Goal: Understand process/instructions

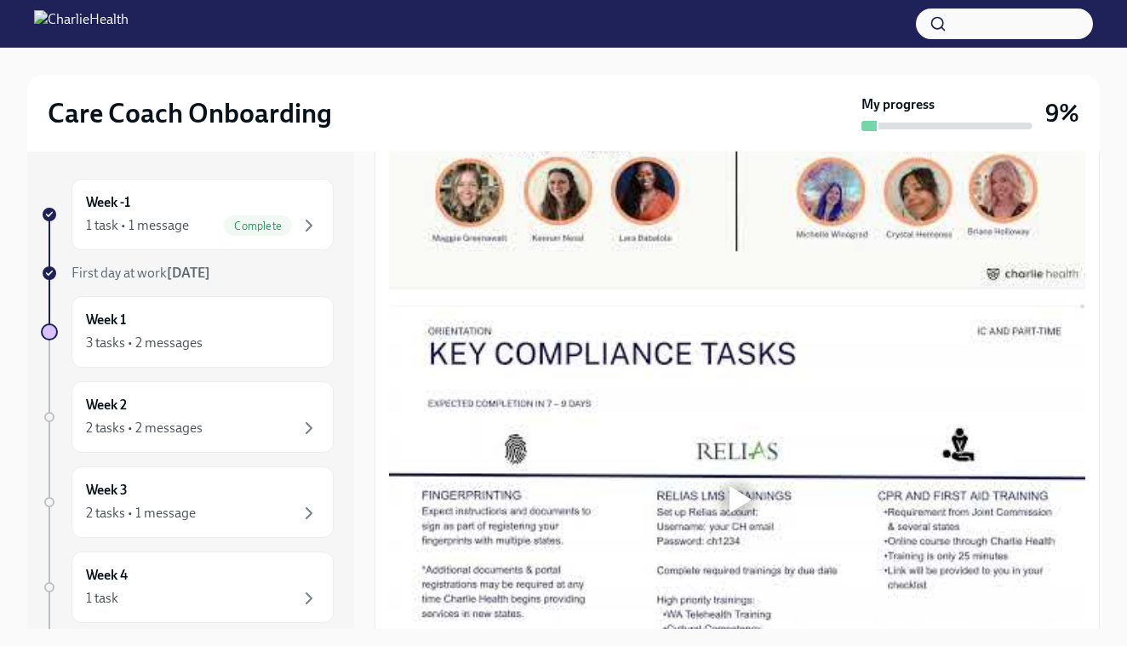
scroll to position [853, 0]
click at [737, 107] on div at bounding box center [741, 93] width 22 height 27
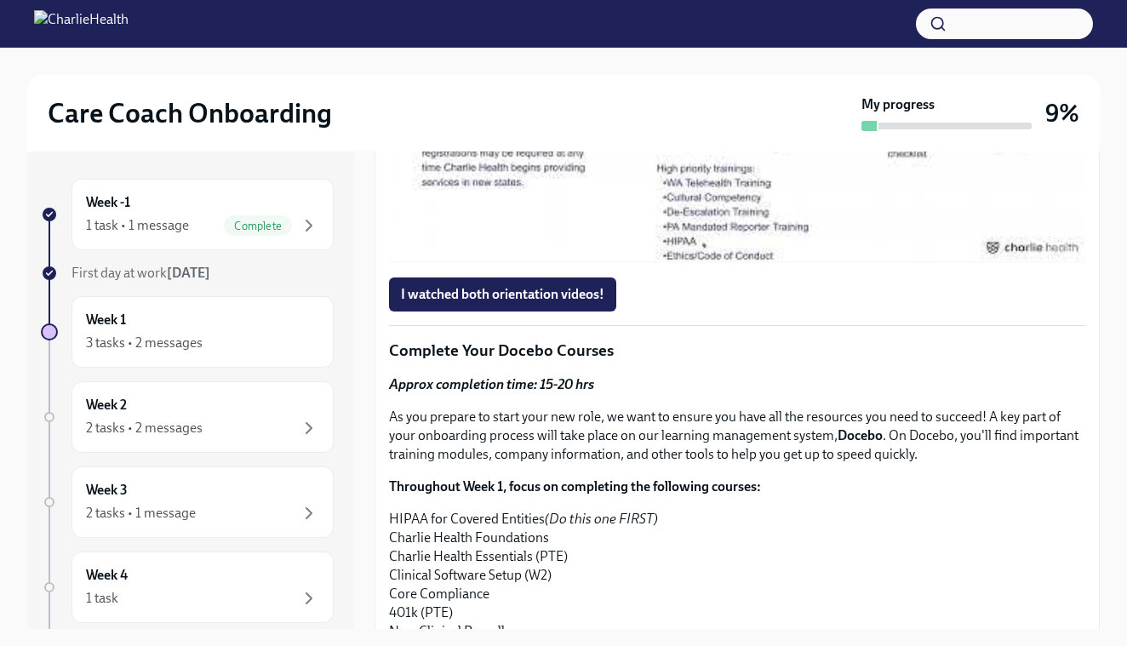
scroll to position [1266, 0]
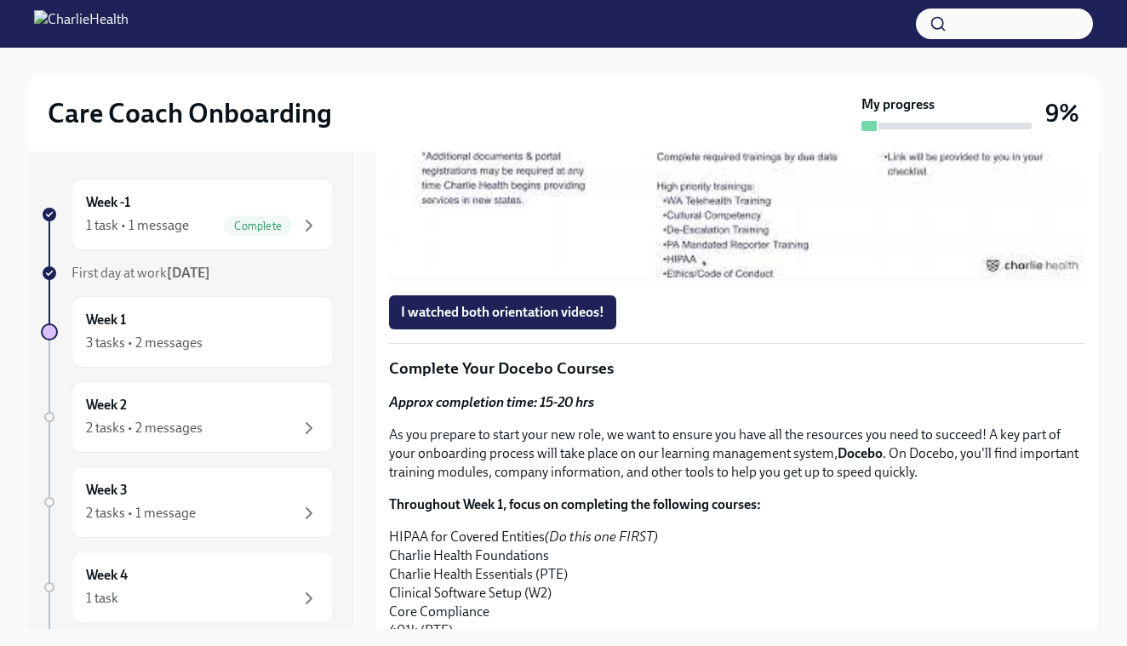
click at [740, 100] on div at bounding box center [741, 85] width 22 height 27
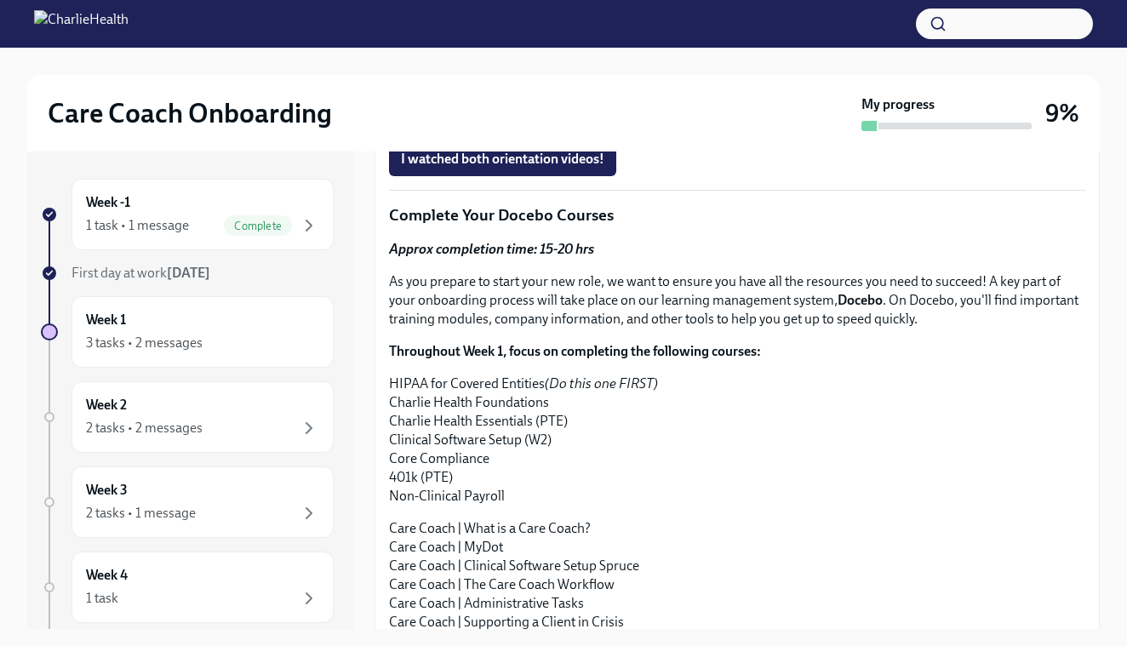
scroll to position [1421, 0]
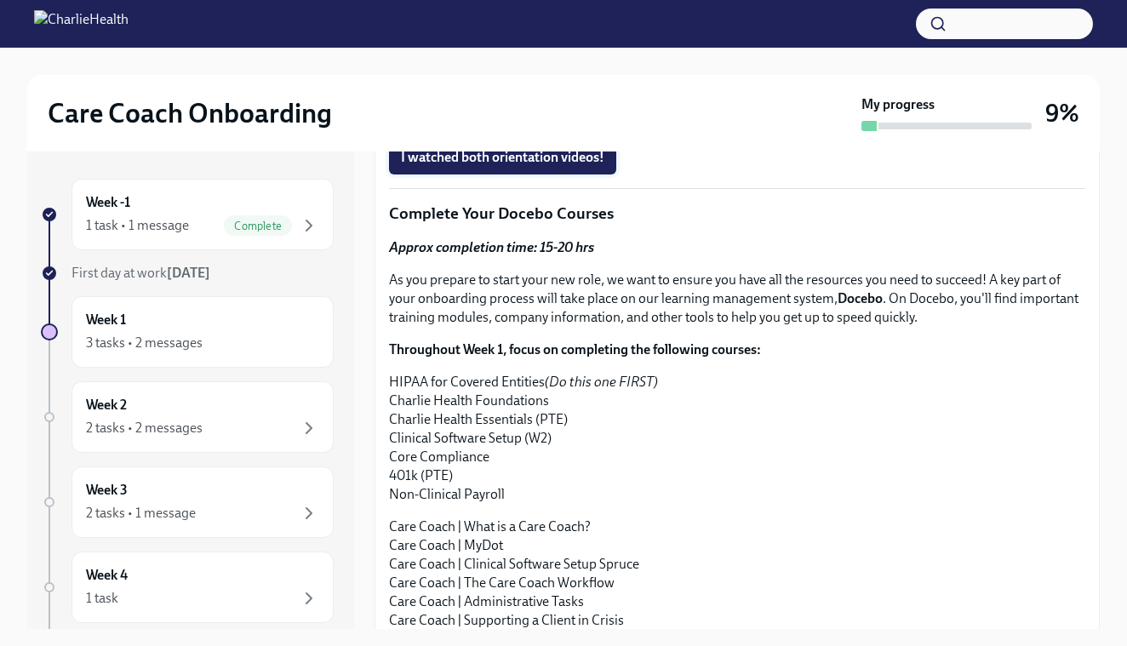
click at [517, 166] on span "I watched both orientation videos!" at bounding box center [503, 157] width 204 height 17
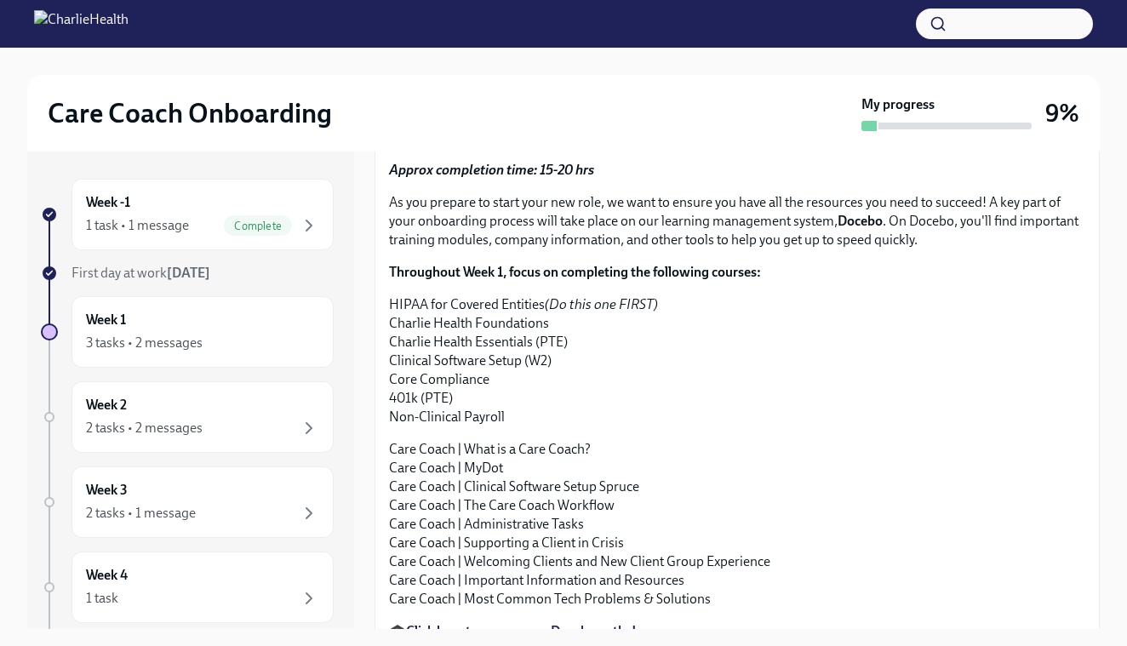
scroll to position [1505, 0]
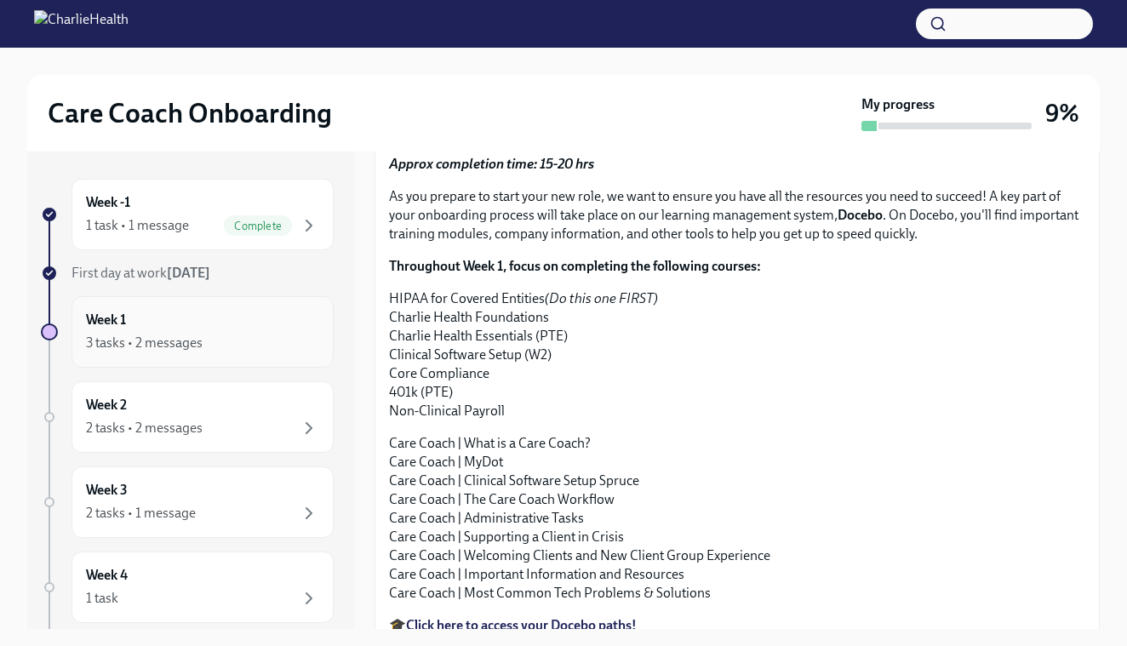
click at [204, 329] on div "Week 1 3 tasks • 2 messages" at bounding box center [202, 332] width 233 height 43
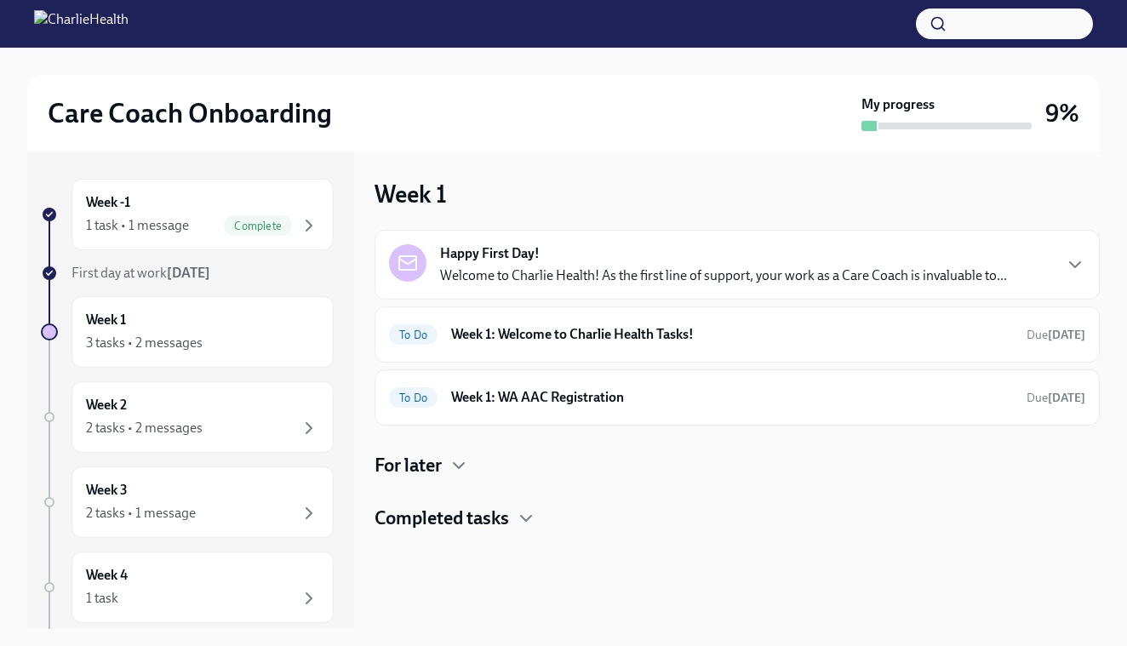
click at [800, 290] on div "Happy First Day! Welcome to Charlie Health! As the first line of support, your …" at bounding box center [737, 265] width 725 height 70
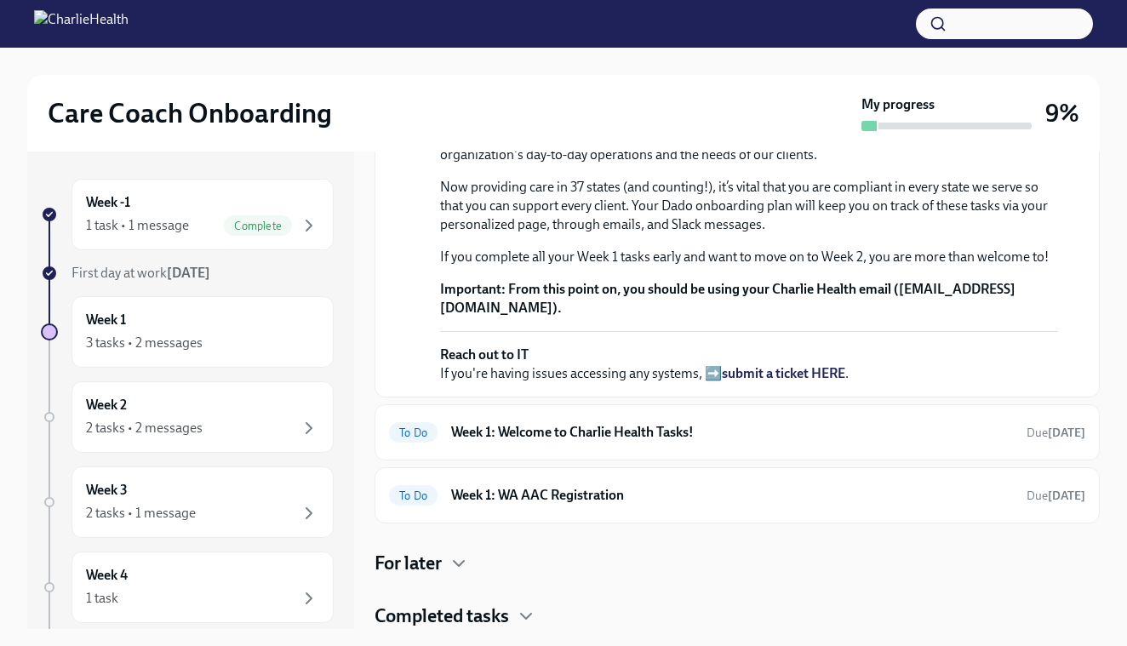
scroll to position [514, 0]
click at [518, 611] on icon "button" at bounding box center [526, 616] width 20 height 20
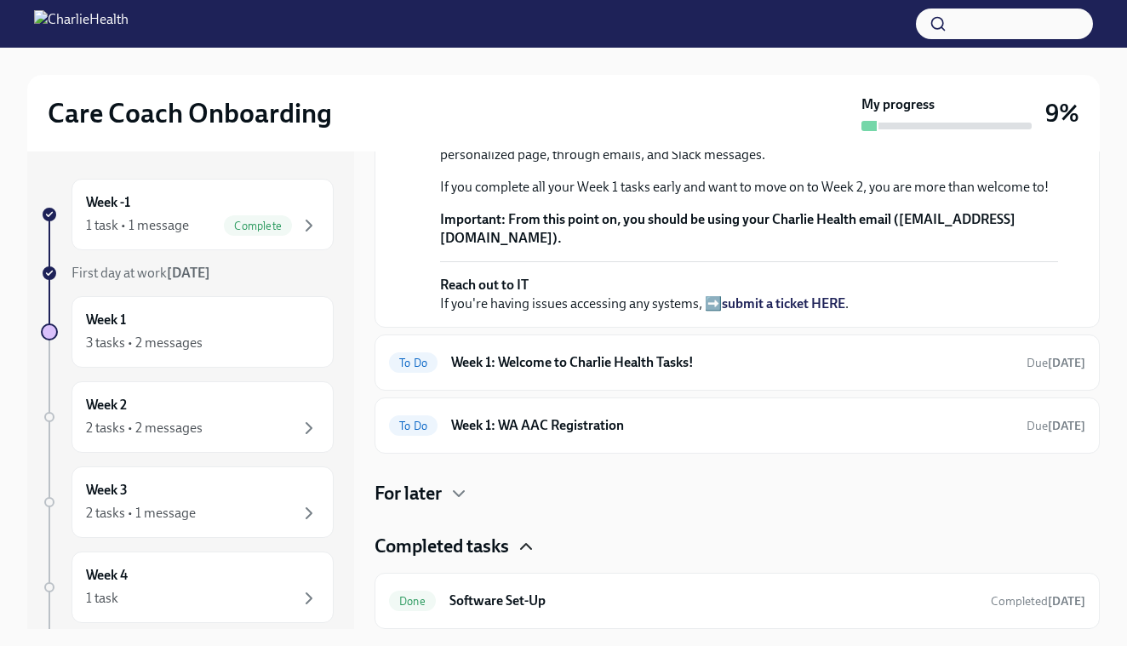
scroll to position [502, 0]
click at [672, 372] on h6 "Week 1: Welcome to Charlie Health Tasks!" at bounding box center [732, 362] width 562 height 19
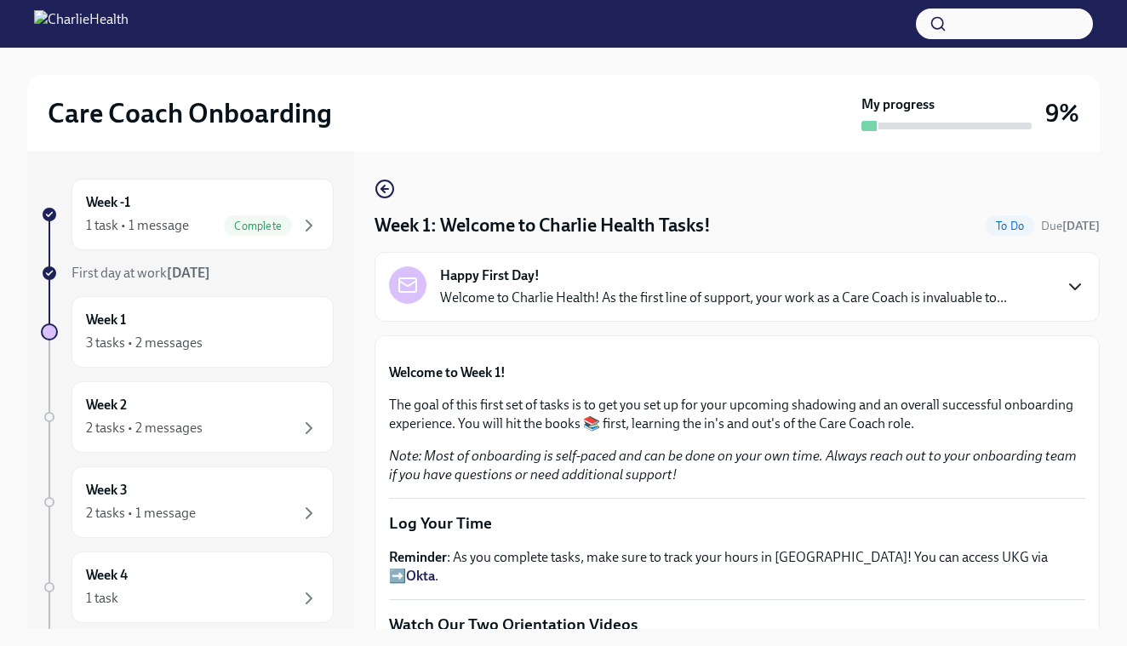
click at [1077, 287] on icon "button" at bounding box center [1075, 286] width 10 height 5
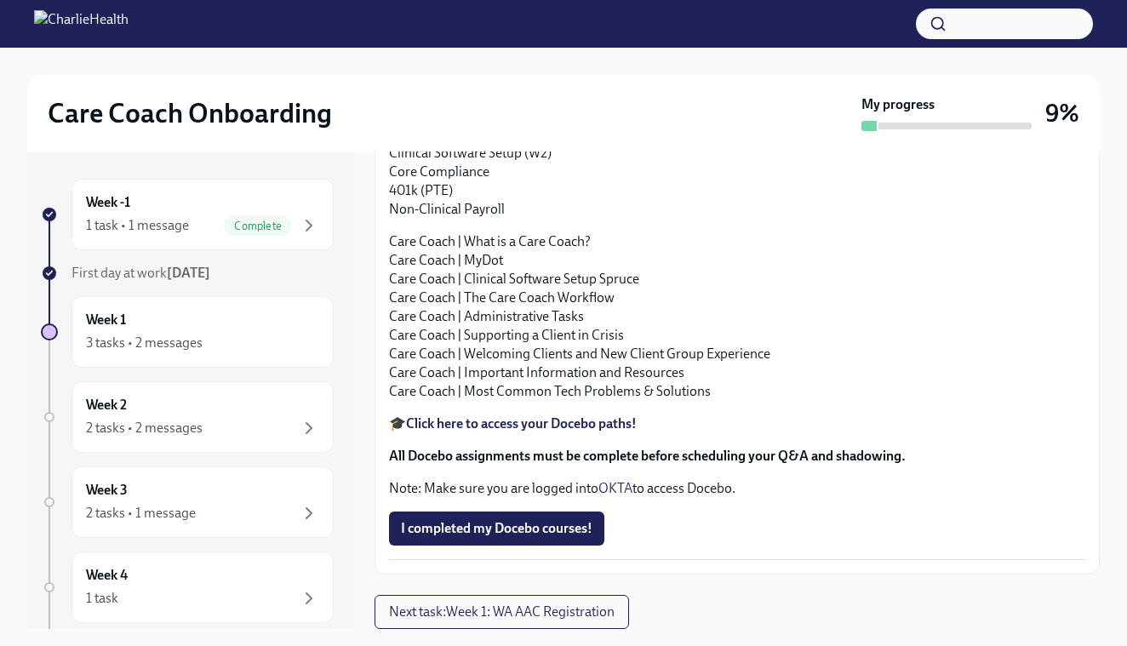
scroll to position [2670, 0]
click at [207, 334] on div "3 tasks • 2 messages" at bounding box center [202, 343] width 233 height 20
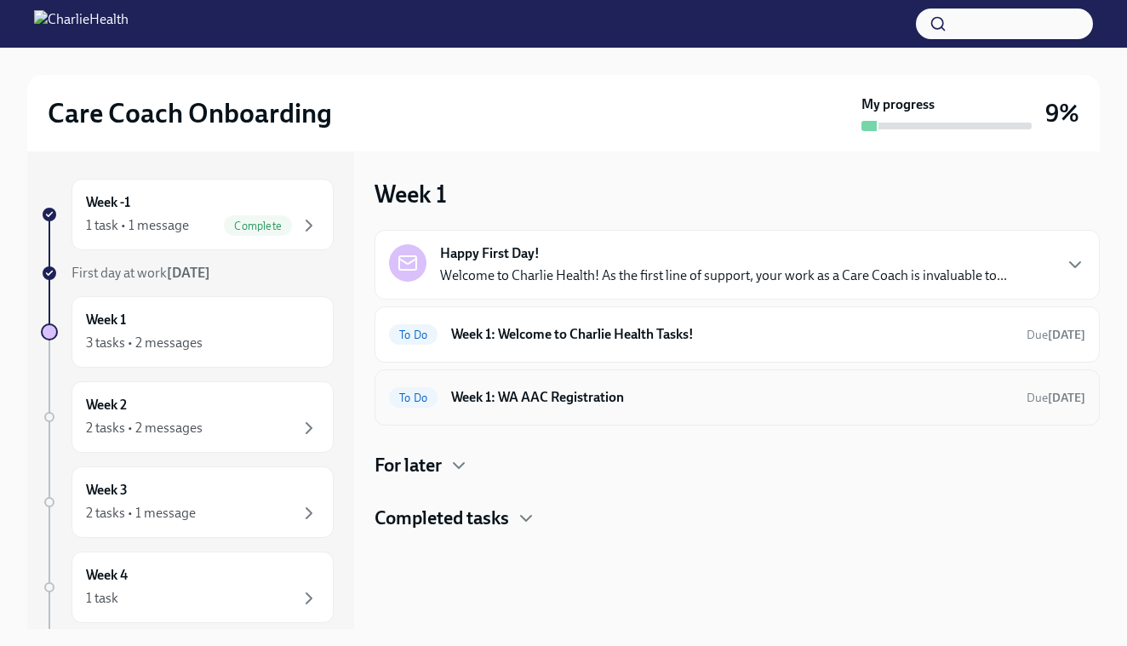
click at [672, 390] on h6 "Week 1: WA AAC Registration" at bounding box center [732, 397] width 562 height 19
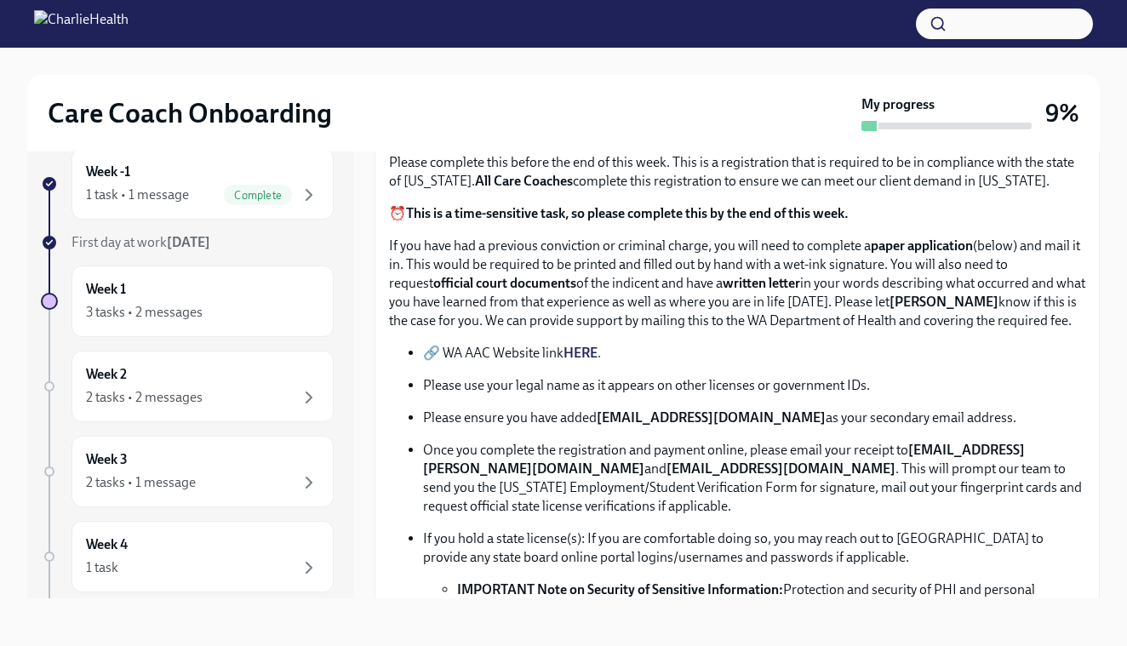
scroll to position [251, 0]
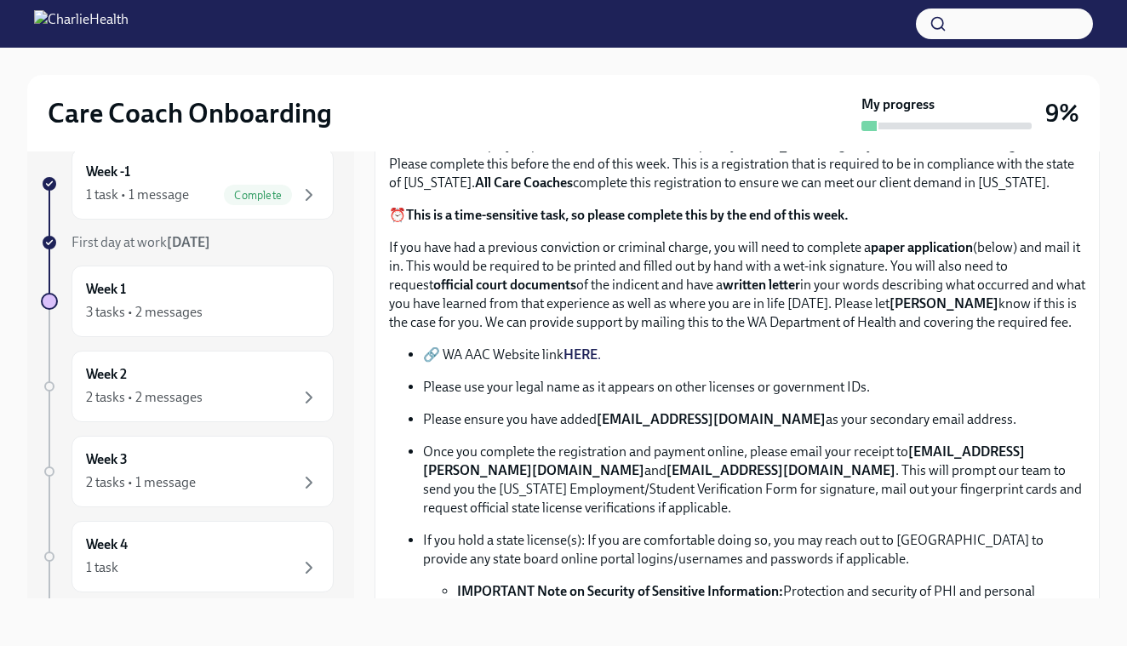
click at [592, 351] on strong "HERE" at bounding box center [581, 355] width 34 height 16
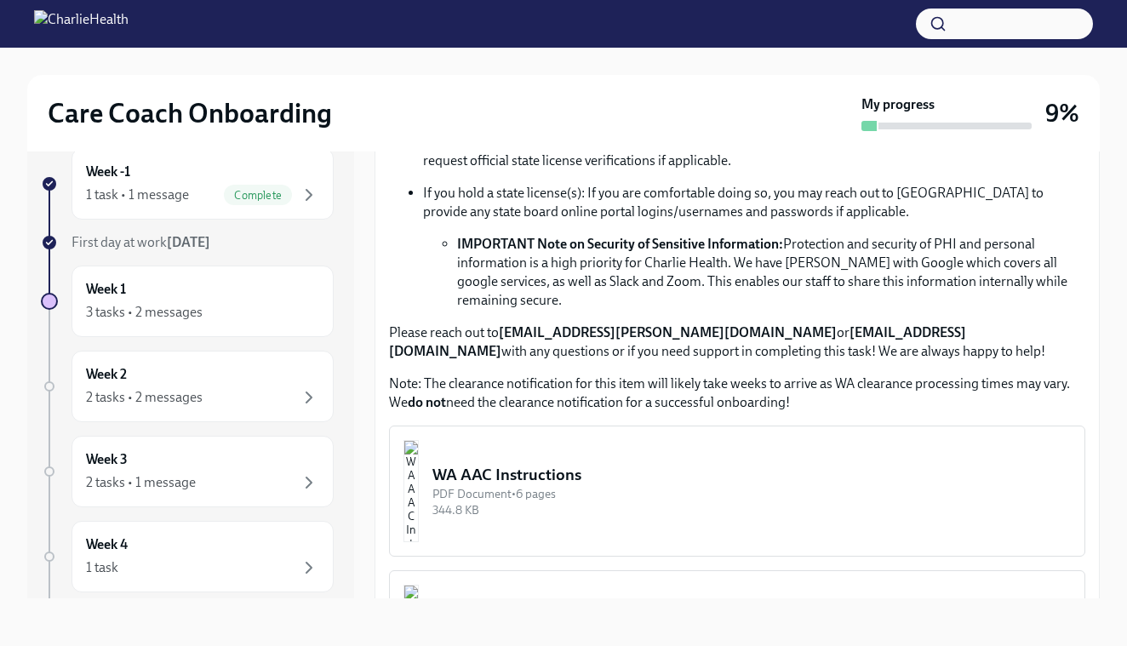
scroll to position [601, 0]
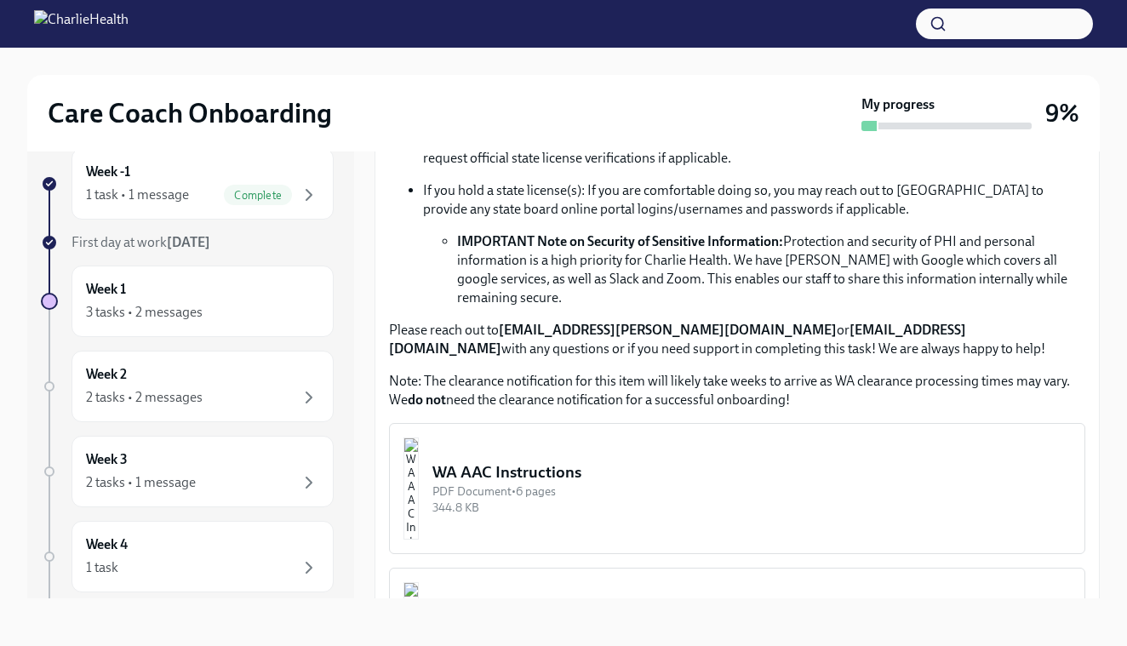
click at [576, 462] on div "WA AAC Instructions" at bounding box center [752, 473] width 639 height 22
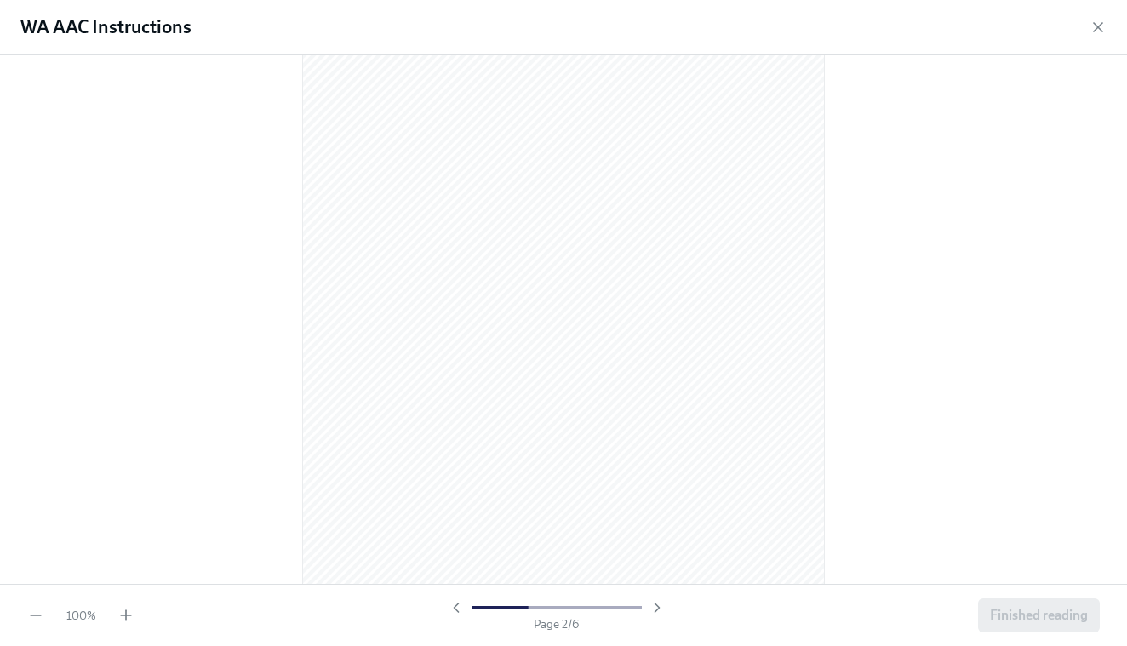
scroll to position [830, 0]
